Goal: Communication & Community: Answer question/provide support

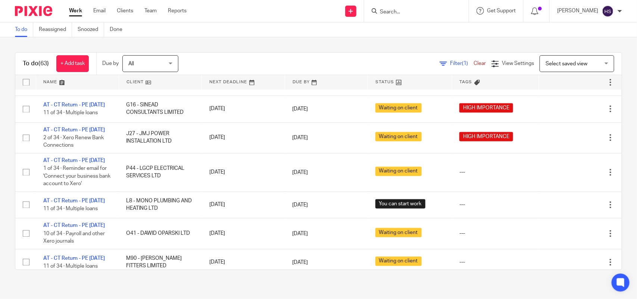
scroll to position [653, 0]
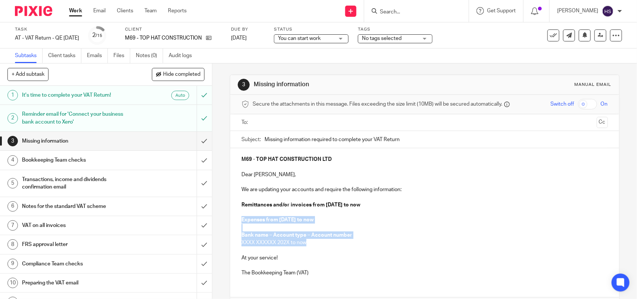
drag, startPoint x: 239, startPoint y: 219, endPoint x: 316, endPoint y: 243, distance: 80.5
click at [316, 243] on div "M69 - TOP HAT CONSTRUCTION LTD Dear Lukman, We are updating your accounts and r…" at bounding box center [424, 215] width 388 height 134
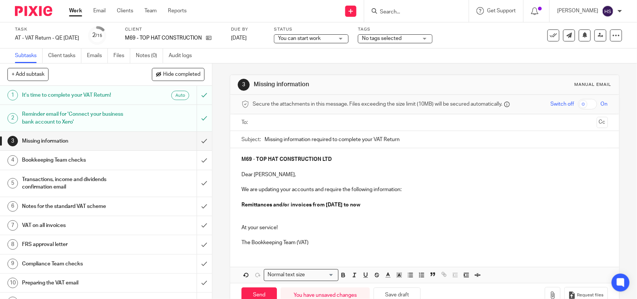
click at [248, 218] on p at bounding box center [424, 219] width 366 height 7
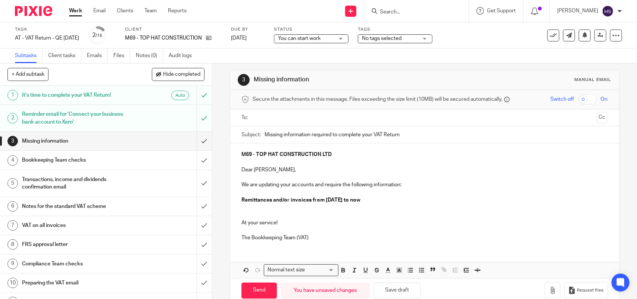
scroll to position [21, 0]
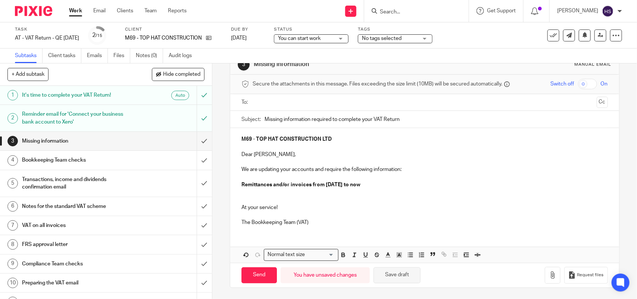
click at [391, 278] on button "Save draft" at bounding box center [396, 275] width 47 height 16
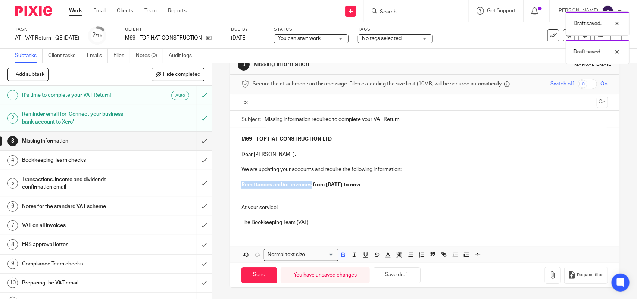
drag, startPoint x: 239, startPoint y: 183, endPoint x: 308, endPoint y: 184, distance: 69.4
click at [308, 184] on strong "Remittances and/or invoices from 01st May 2025 to now" at bounding box center [300, 184] width 119 height 5
copy strong "Remittances and/or invoices"
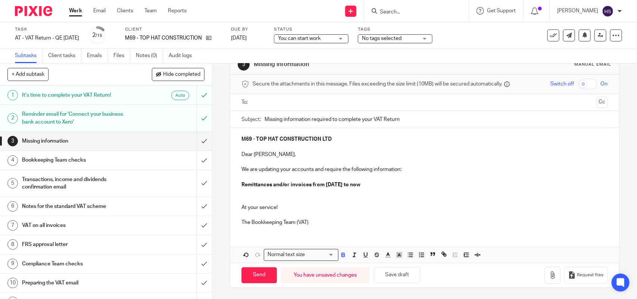
drag, startPoint x: 376, startPoint y: 187, endPoint x: 380, endPoint y: 187, distance: 4.1
click at [377, 187] on p "Remittances and/or invoices from 01st May 2025 to now" at bounding box center [424, 184] width 366 height 7
click at [408, 170] on p "We are updating your accounts and require the following information:" at bounding box center [424, 169] width 366 height 7
click at [376, 187] on p "Remittances and/or invoices from 01st May 2025 to now" at bounding box center [424, 184] width 366 height 7
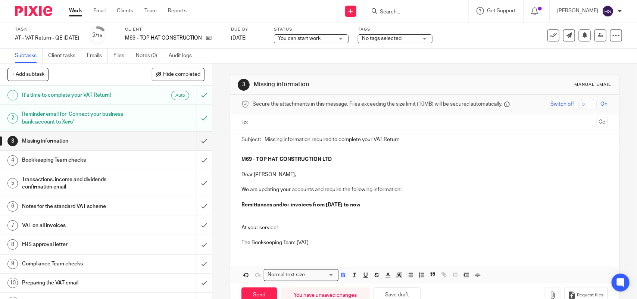
click at [264, 124] on input "text" at bounding box center [424, 122] width 338 height 9
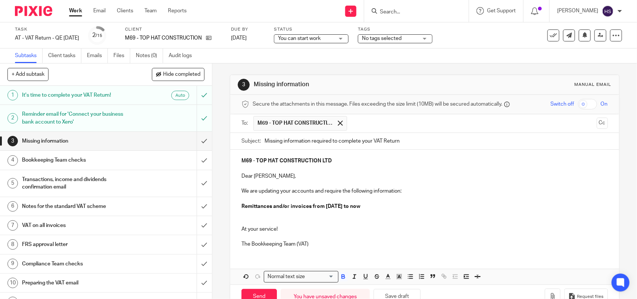
scroll to position [47, 0]
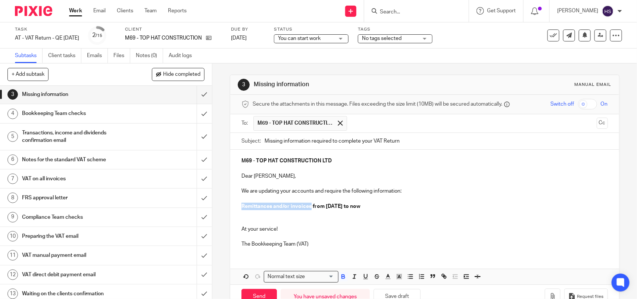
drag, startPoint x: 239, startPoint y: 206, endPoint x: 308, endPoint y: 211, distance: 70.0
click at [308, 210] on p "Remittances and/or invoices from 01st May 2025 to now" at bounding box center [424, 206] width 366 height 7
copy strong "Remittances and/or invoices"
click at [380, 207] on p "Remittances and/or invoices from 01st May 2025 to now" at bounding box center [424, 206] width 366 height 7
click at [285, 228] on p "At your service!" at bounding box center [424, 228] width 366 height 7
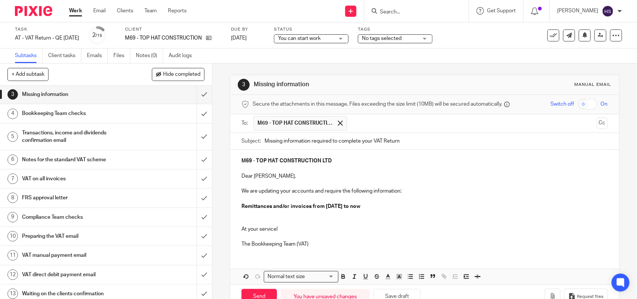
click at [314, 245] on p "The Bookkeeping Team (VAT)" at bounding box center [424, 243] width 366 height 7
click at [405, 194] on p "We are updating your accounts and require the following information:" at bounding box center [424, 190] width 366 height 7
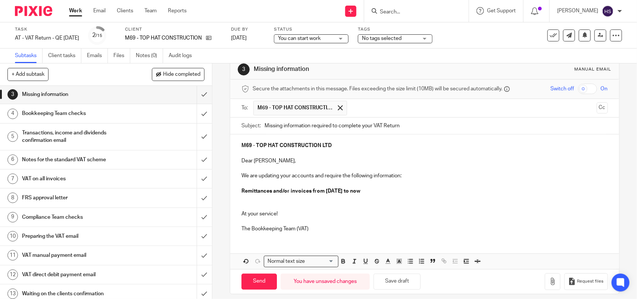
scroll to position [23, 0]
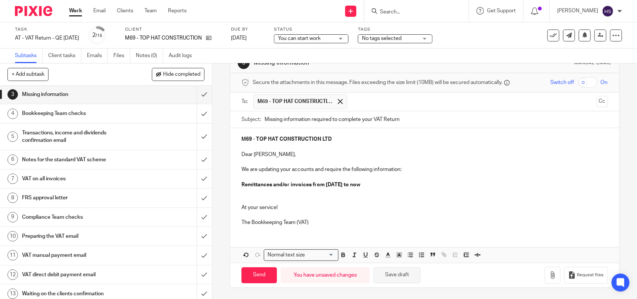
click at [396, 276] on button "Save draft" at bounding box center [396, 275] width 47 height 16
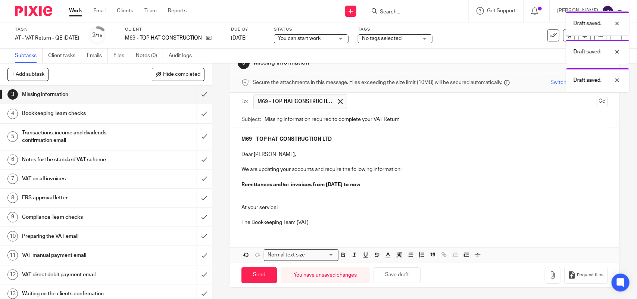
click at [411, 172] on p "We are updating your accounts and require the following information:" at bounding box center [424, 169] width 366 height 7
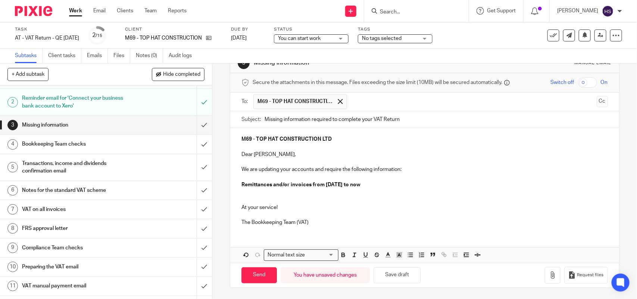
scroll to position [0, 0]
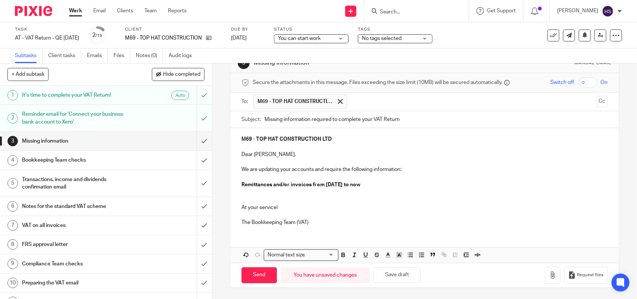
click at [415, 140] on p "M69 - TOP HAT CONSTRUCTION LTD" at bounding box center [424, 138] width 366 height 7
click at [382, 181] on p "Remittances and/or invoices from 01st May 2025 to now" at bounding box center [424, 184] width 366 height 7
click at [396, 277] on button "Save draft" at bounding box center [396, 275] width 47 height 16
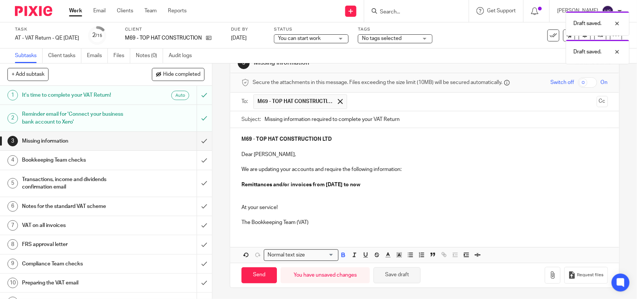
click at [396, 277] on button "Save draft" at bounding box center [396, 275] width 47 height 16
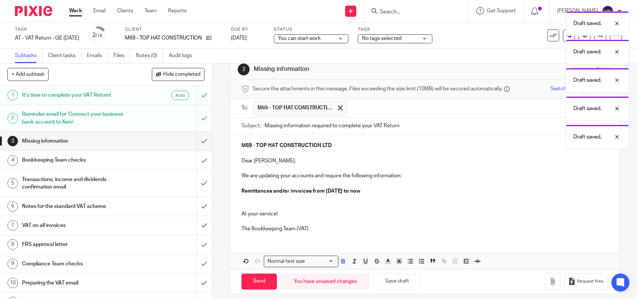
scroll to position [23, 0]
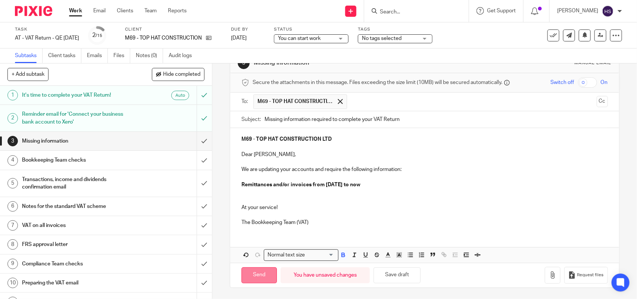
click at [248, 277] on input "Send" at bounding box center [258, 275] width 35 height 16
type input "Sent"
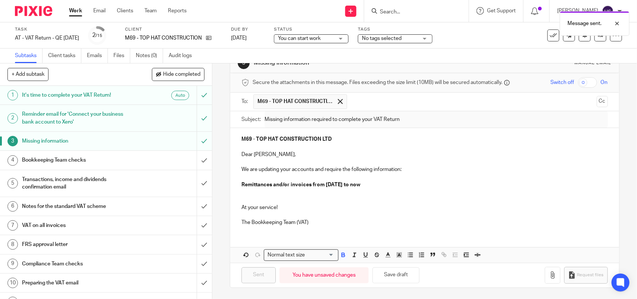
click at [348, 40] on div "You can start work You can start work" at bounding box center [311, 38] width 75 height 9
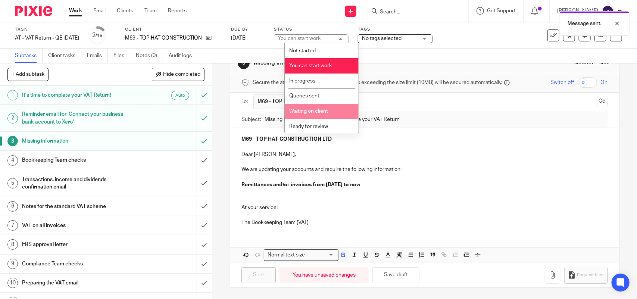
click at [332, 112] on li "Waiting on client" at bounding box center [322, 111] width 74 height 15
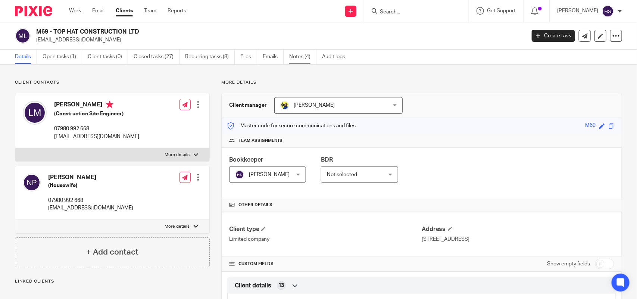
click at [299, 59] on link "Notes (4)" at bounding box center [302, 57] width 27 height 15
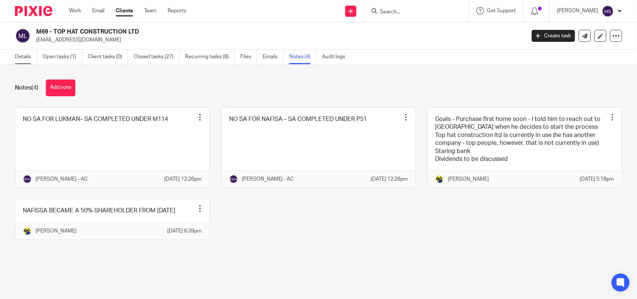
click at [29, 56] on link "Details" at bounding box center [26, 57] width 22 height 15
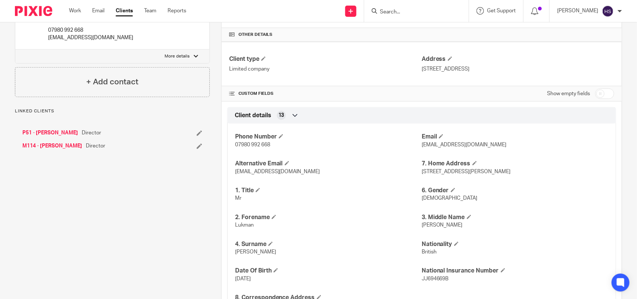
scroll to position [187, 0]
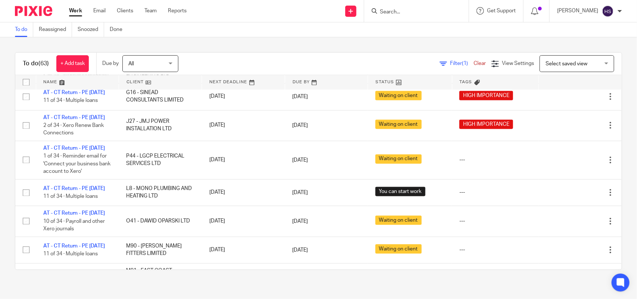
scroll to position [606, 0]
